Goal: Find specific page/section: Find specific page/section

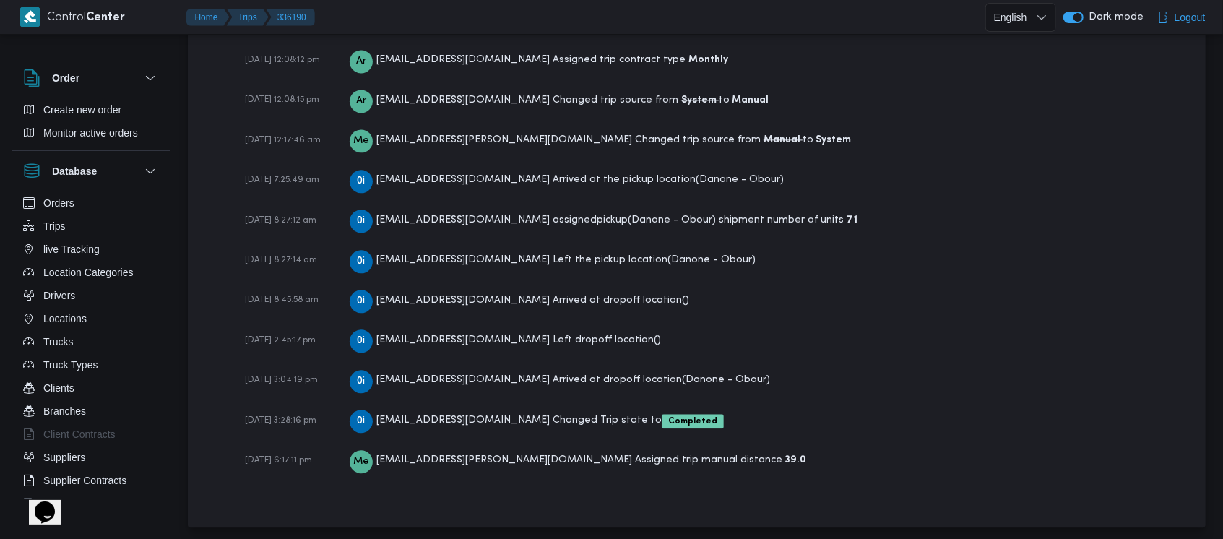
scroll to position [2160, 0]
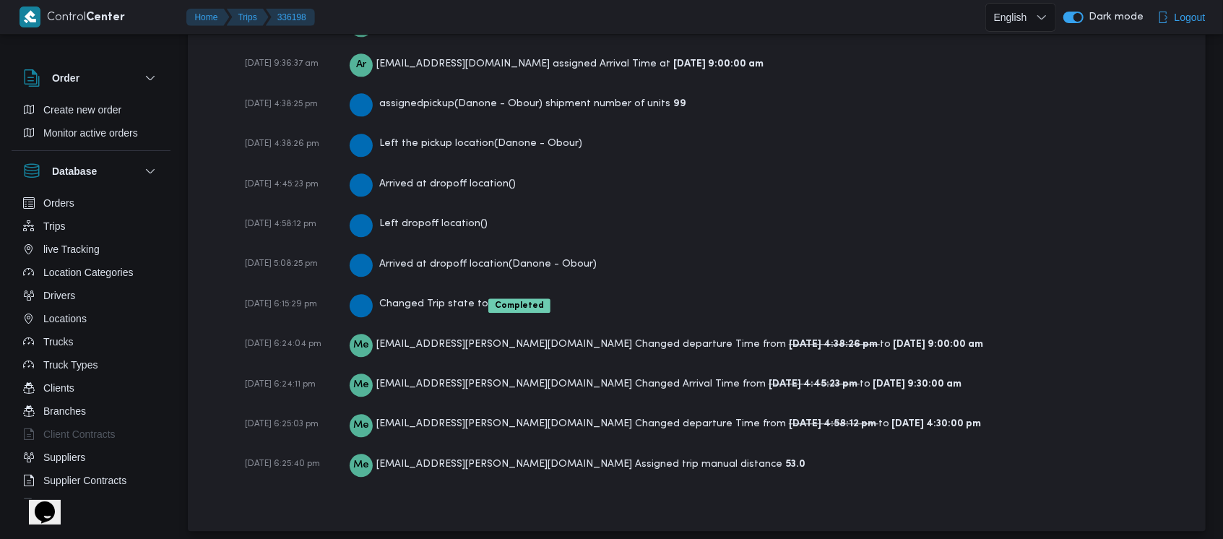
scroll to position [2376, 0]
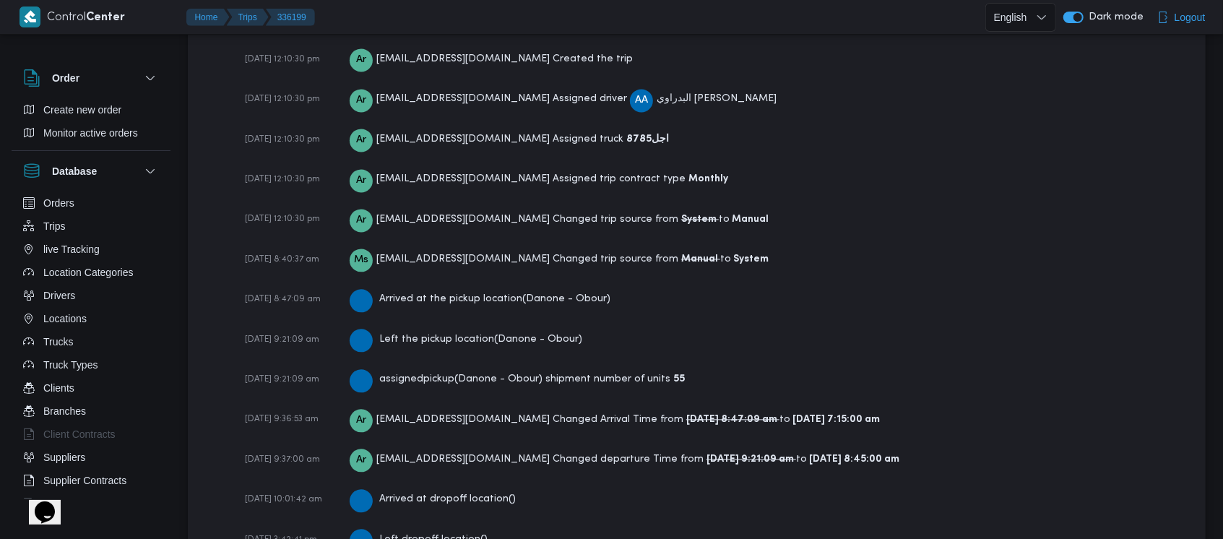
scroll to position [2242, 0]
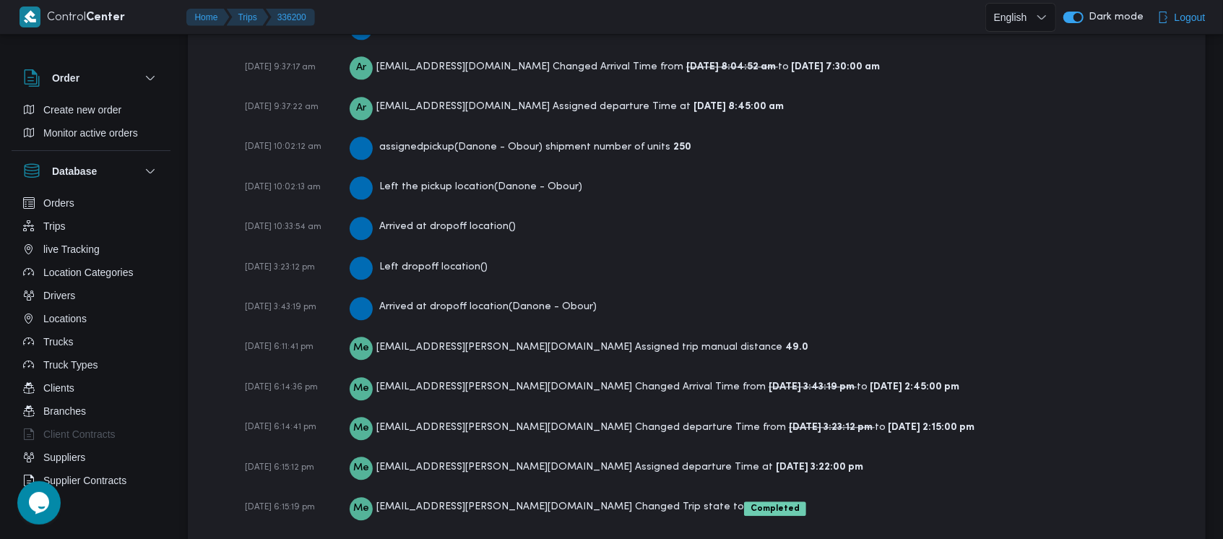
scroll to position [2325, 0]
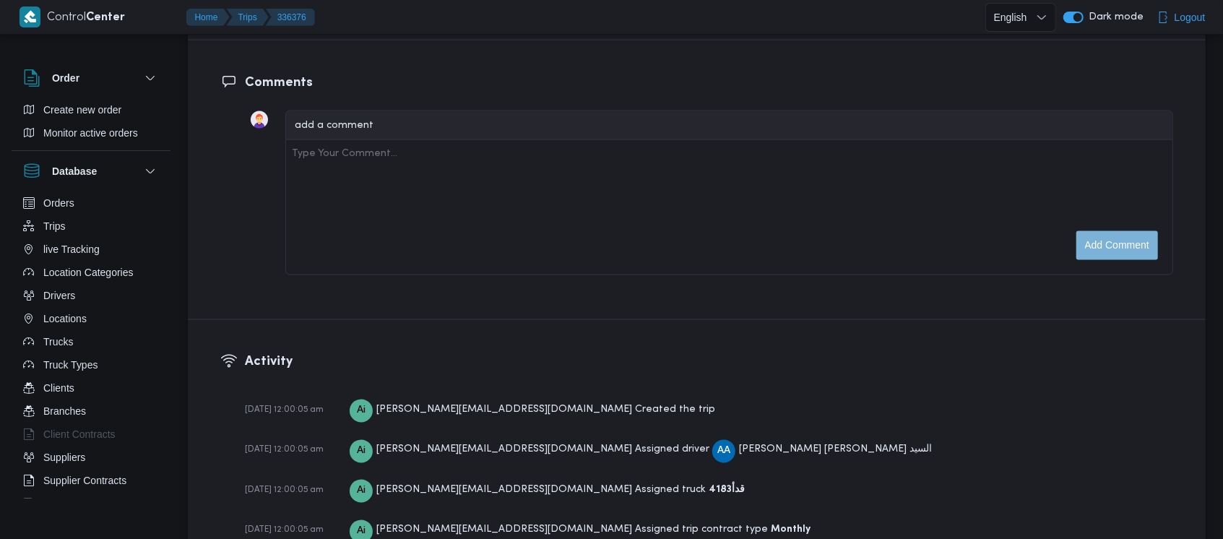
scroll to position [1670, 0]
